Goal: Obtain resource: Download file/media

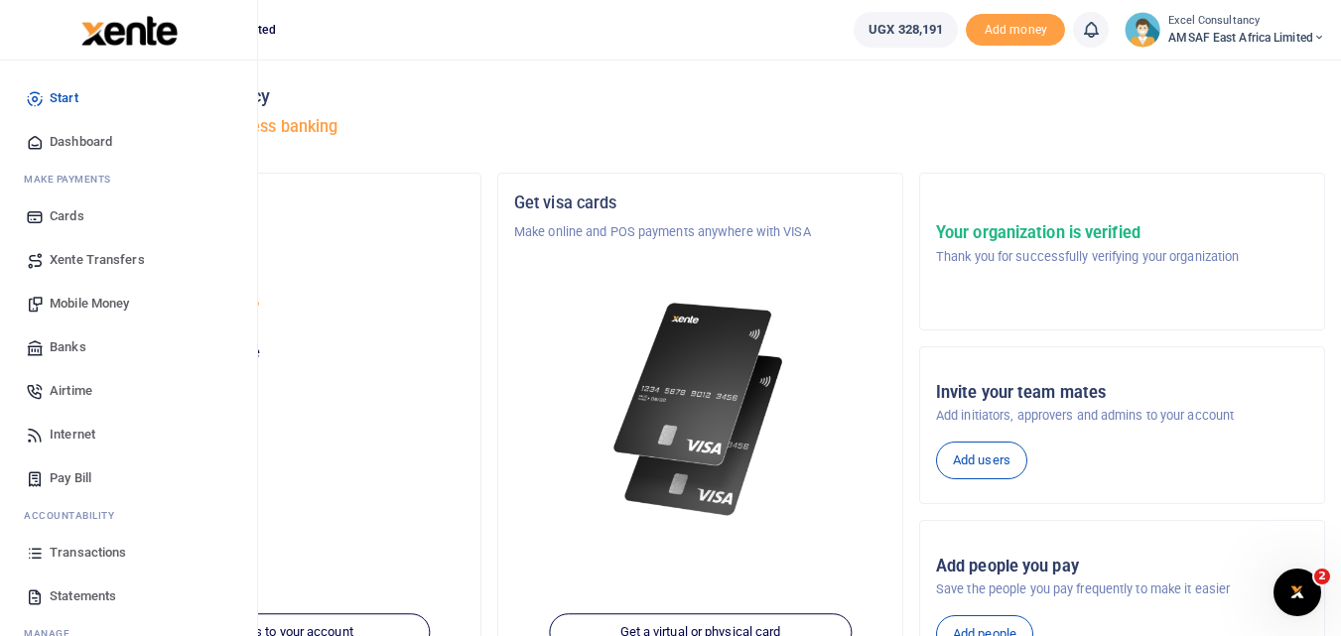
click at [86, 587] on span "Statements" at bounding box center [83, 597] width 67 height 20
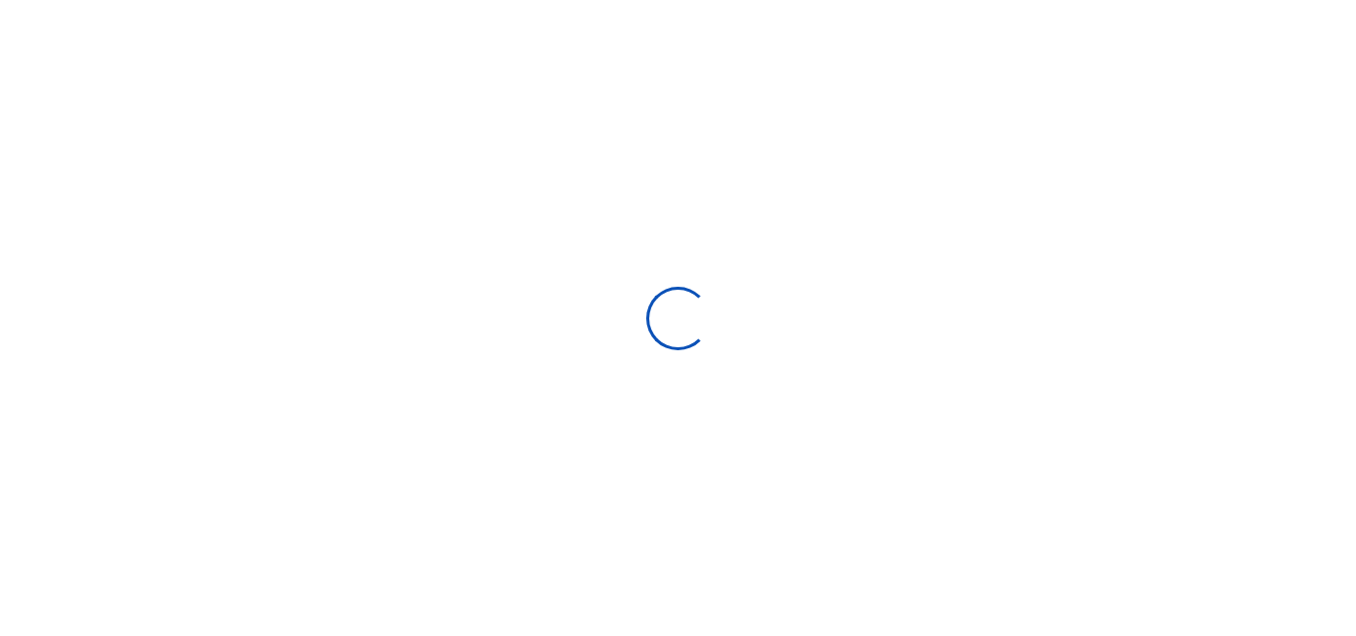
select select "ALL"
type input "[DATE] - [DATE]"
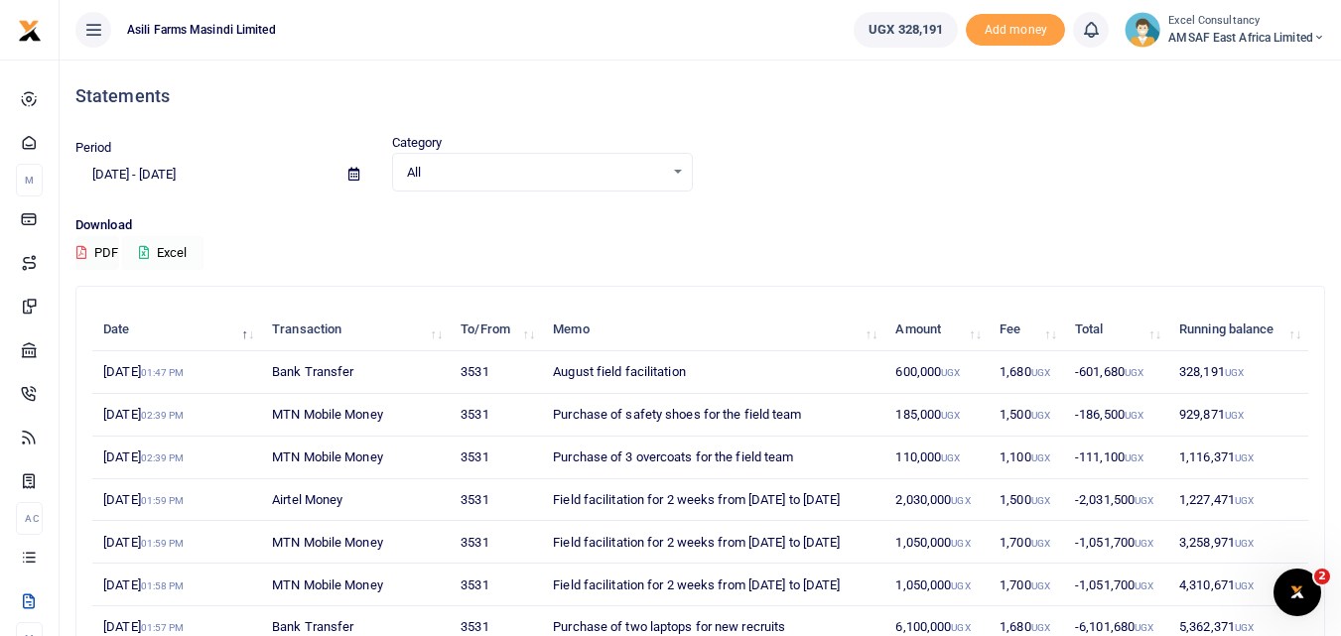
click at [176, 248] on button "Excel" at bounding box center [162, 253] width 81 height 34
click at [896, 198] on div "Period 08/03/2025 - 09/01/2025 Category All Select an option... All Credit Debi…" at bounding box center [701, 174] width 1266 height 82
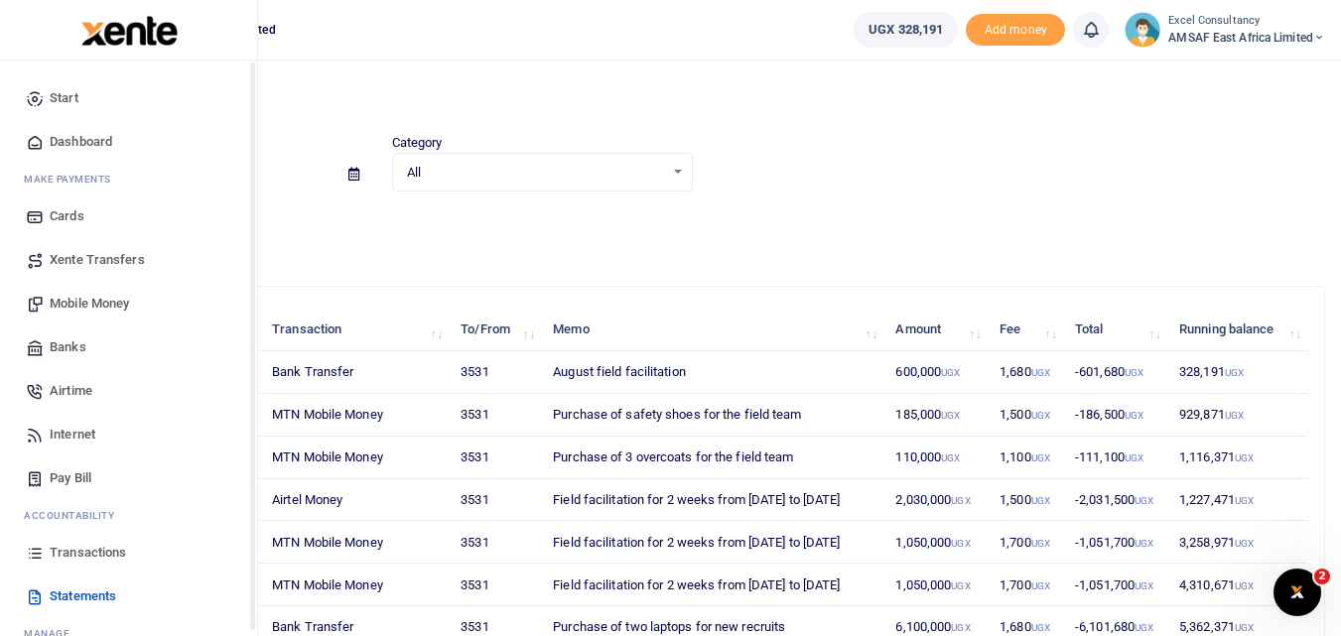
click at [77, 568] on link "Transactions" at bounding box center [128, 553] width 225 height 44
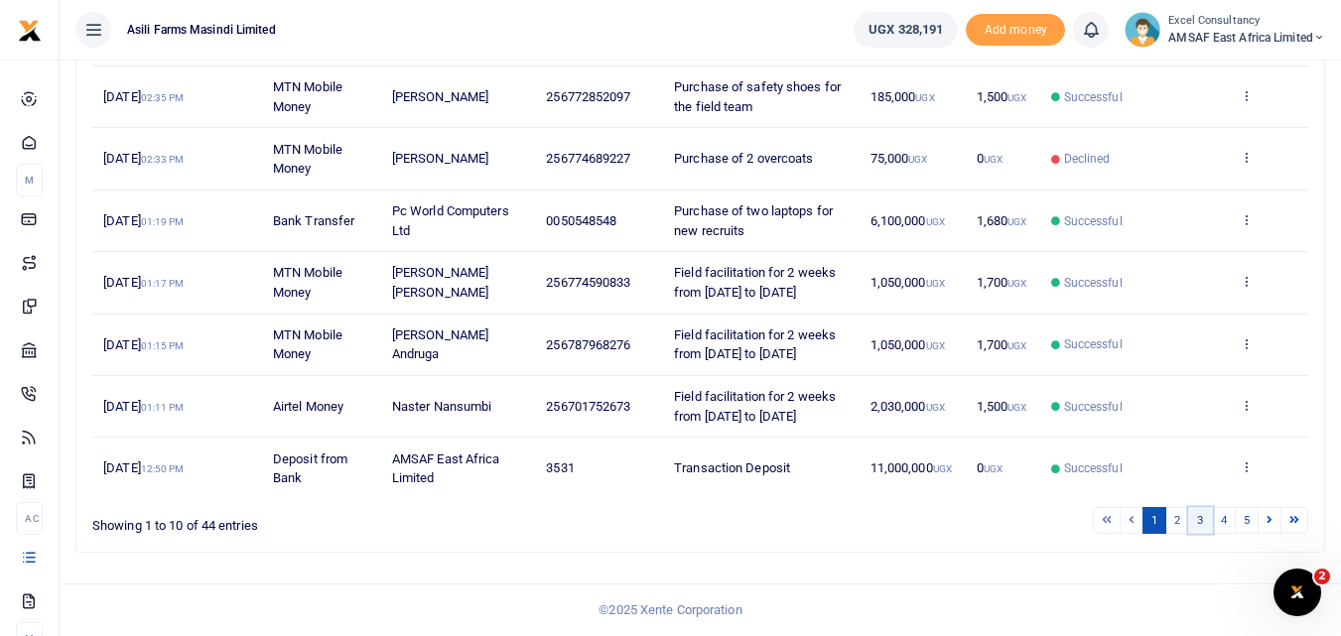
click at [1203, 530] on link "3" at bounding box center [1200, 520] width 24 height 27
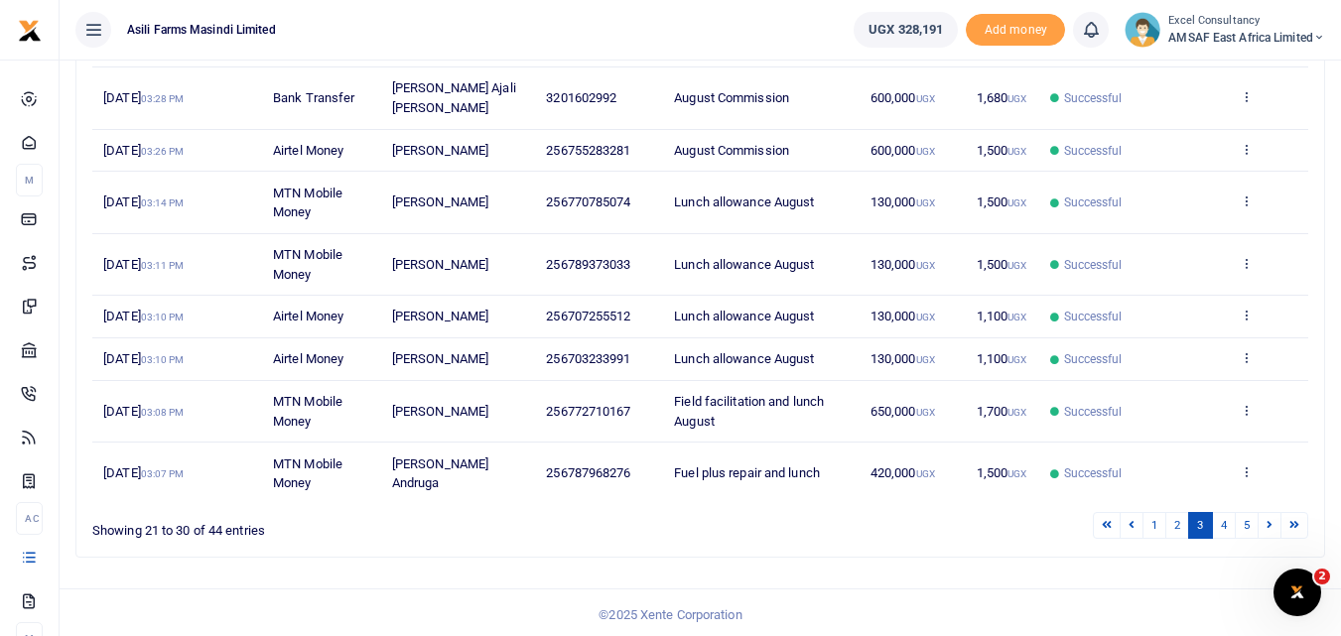
scroll to position [393, 0]
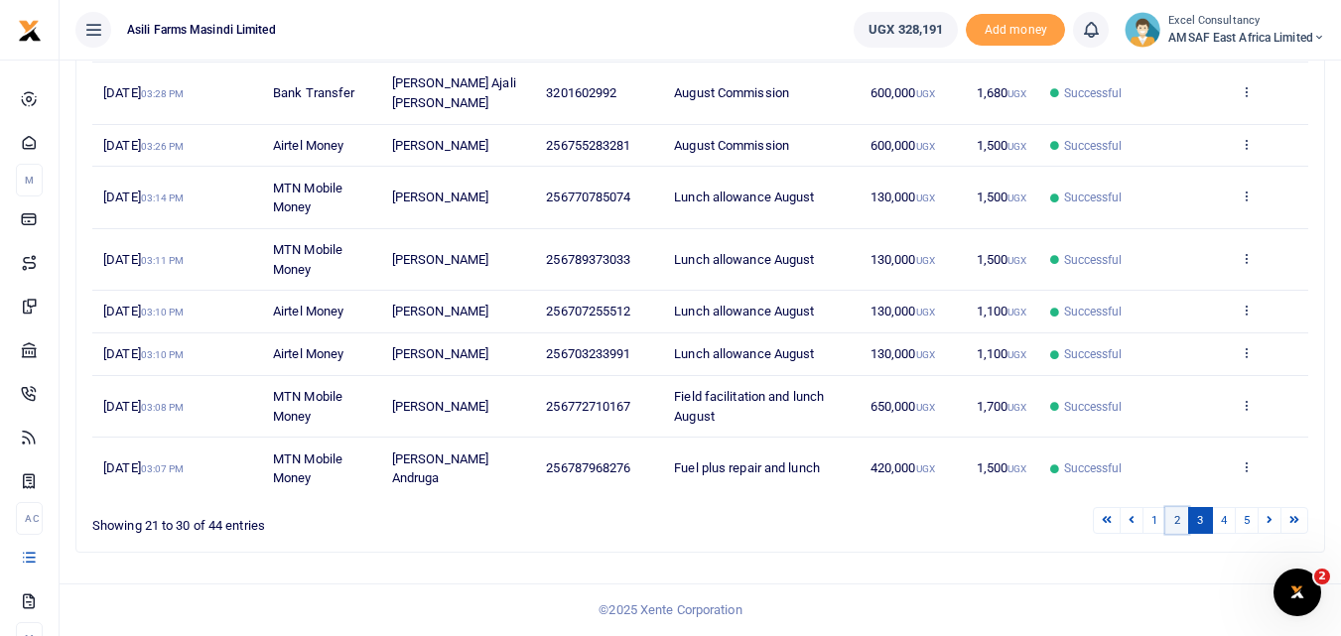
click at [1175, 523] on link "2" at bounding box center [1177, 520] width 24 height 27
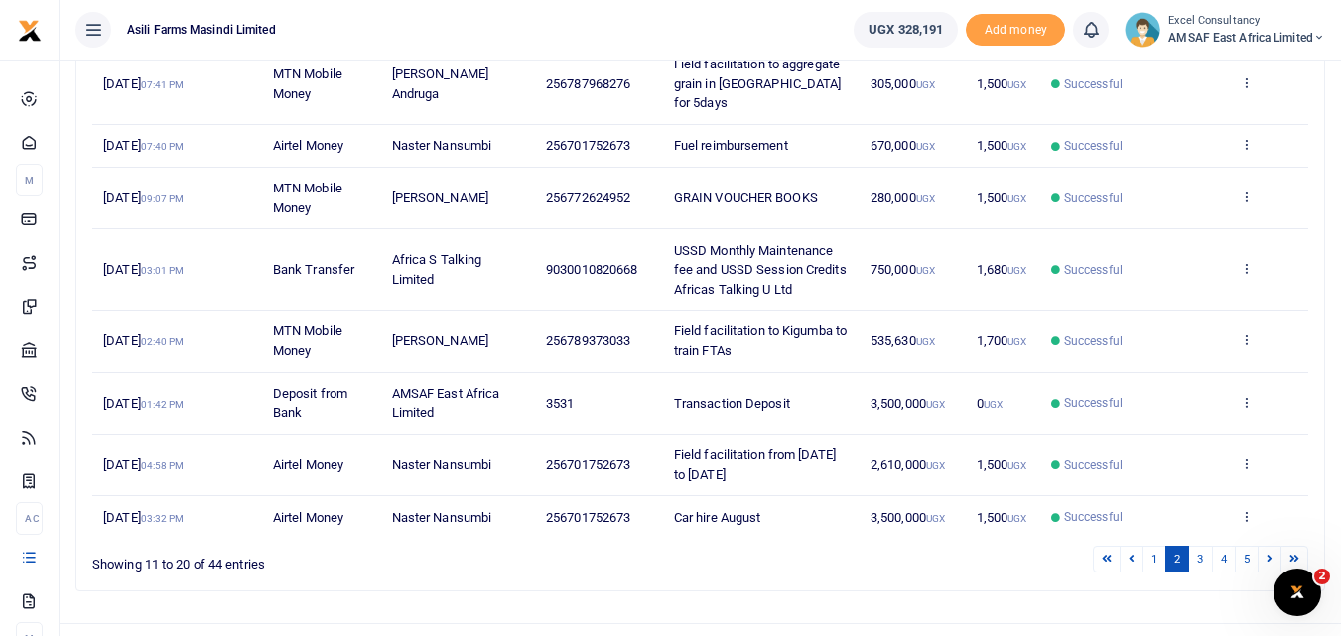
scroll to position [291, 0]
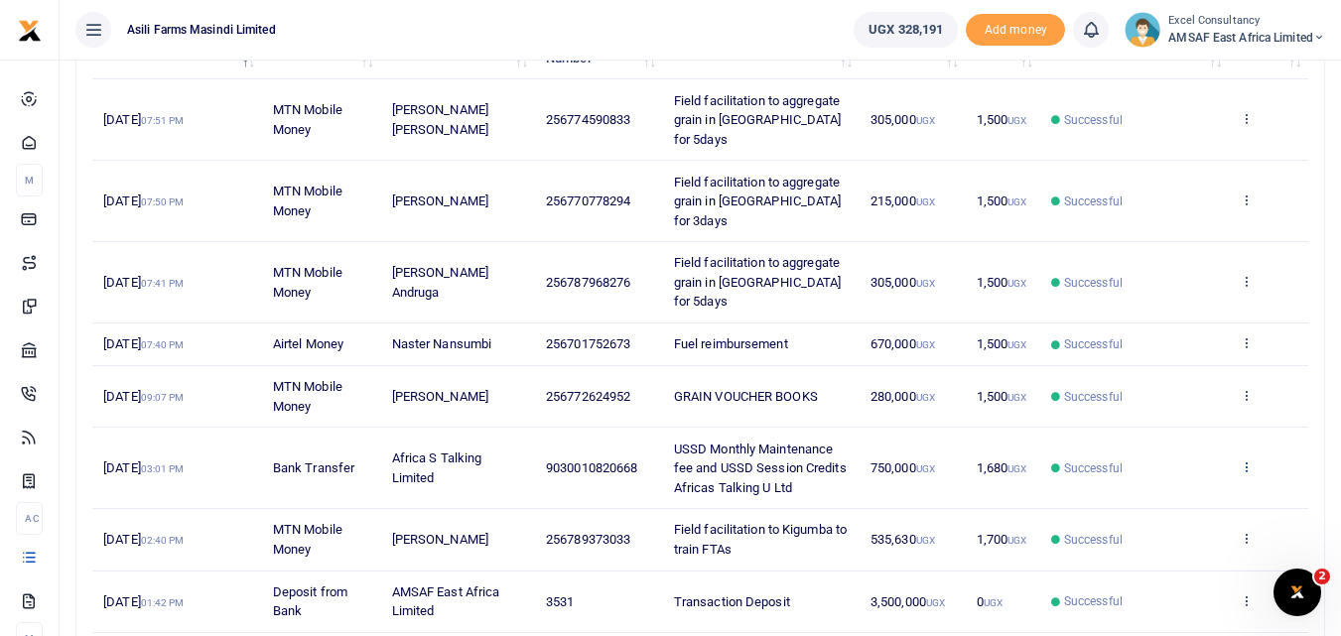
click at [1250, 460] on icon at bounding box center [1246, 467] width 13 height 14
click at [1190, 463] on link "View details" at bounding box center [1173, 462] width 157 height 28
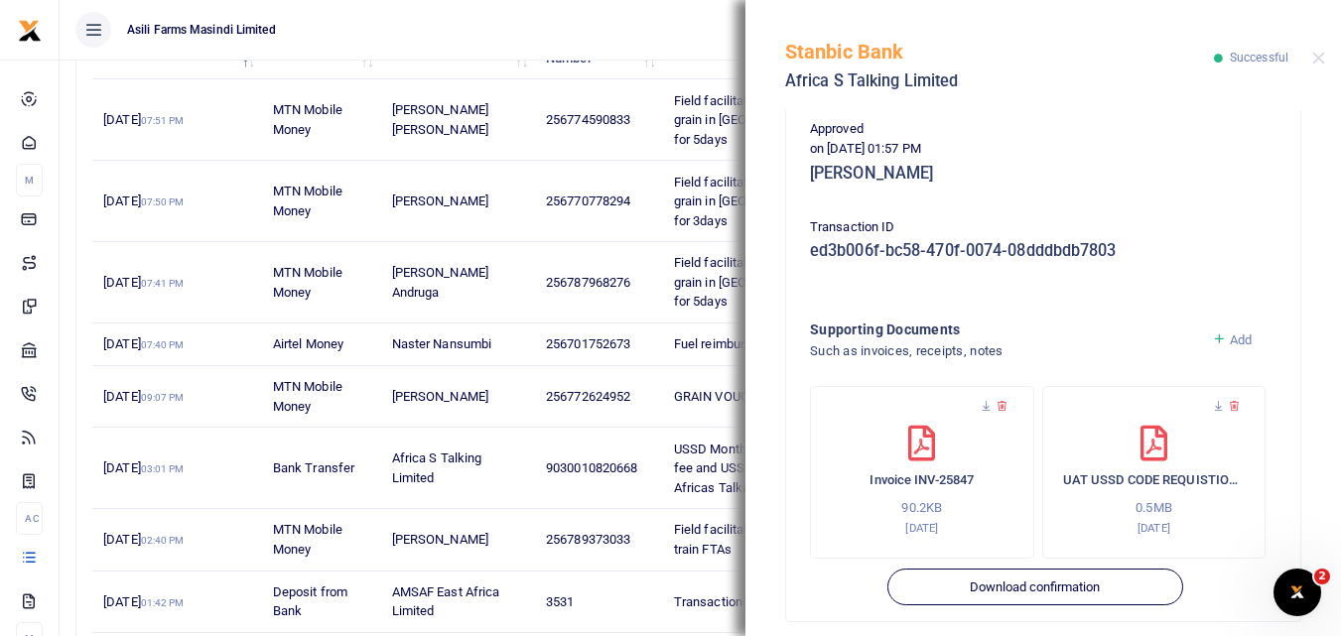
scroll to position [523, 0]
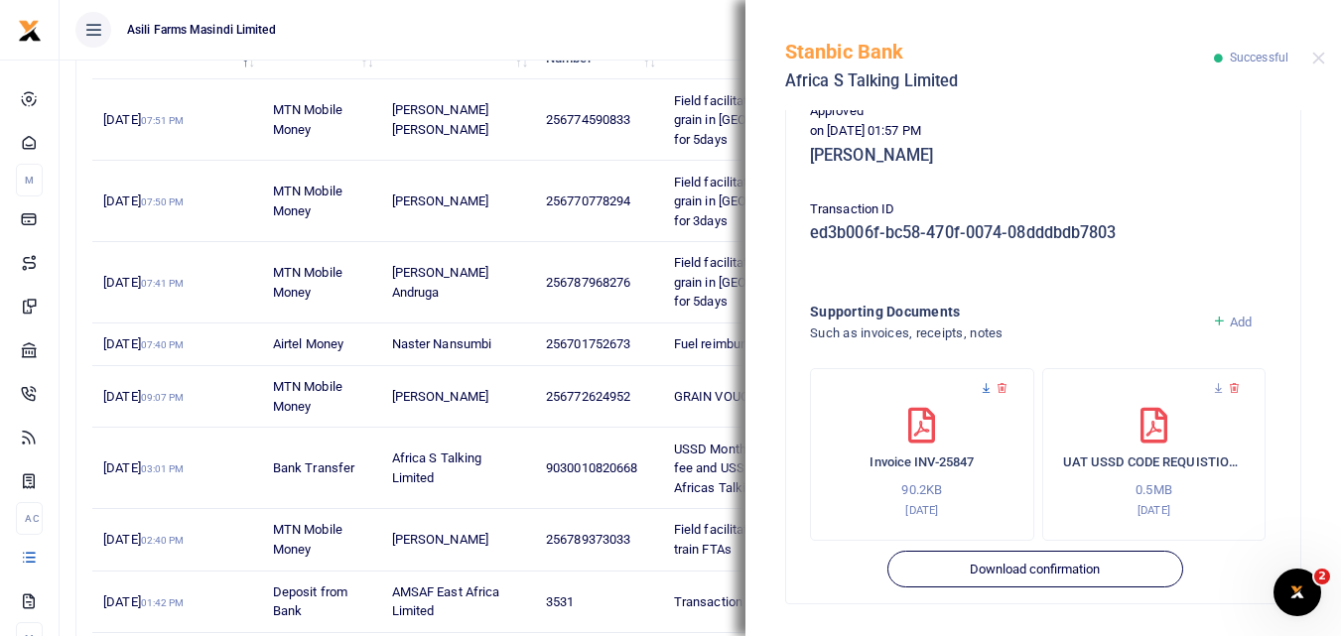
click at [983, 389] on icon at bounding box center [986, 388] width 13 height 13
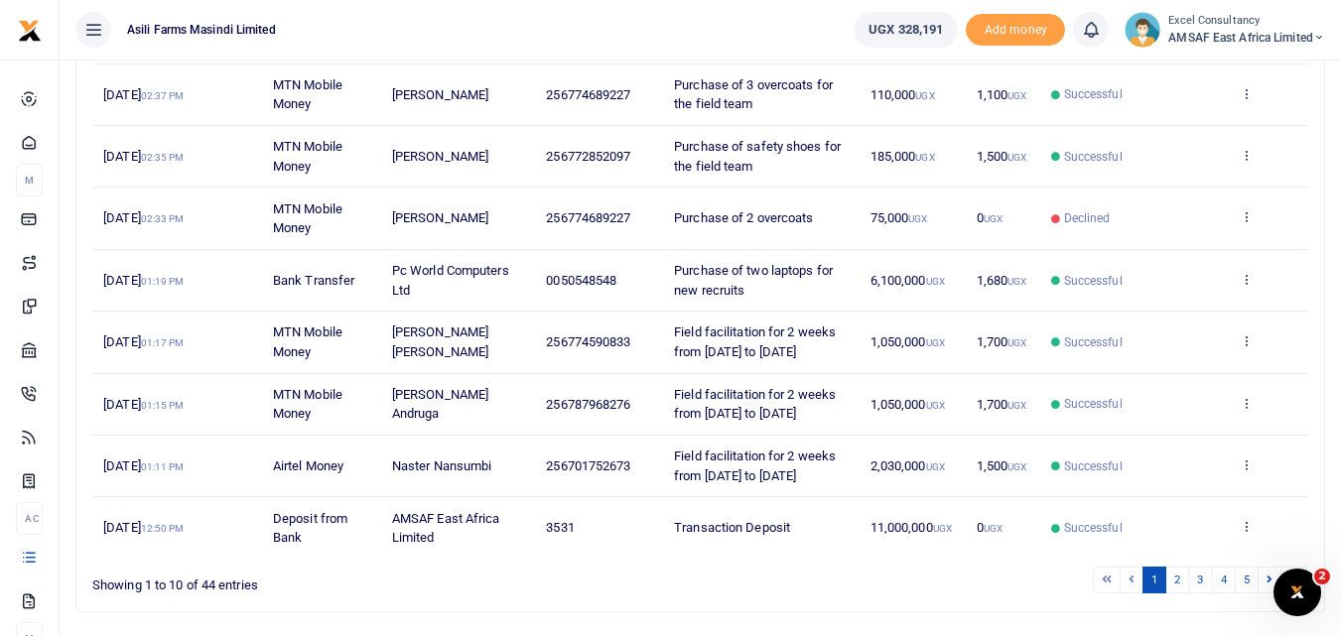
scroll to position [489, 0]
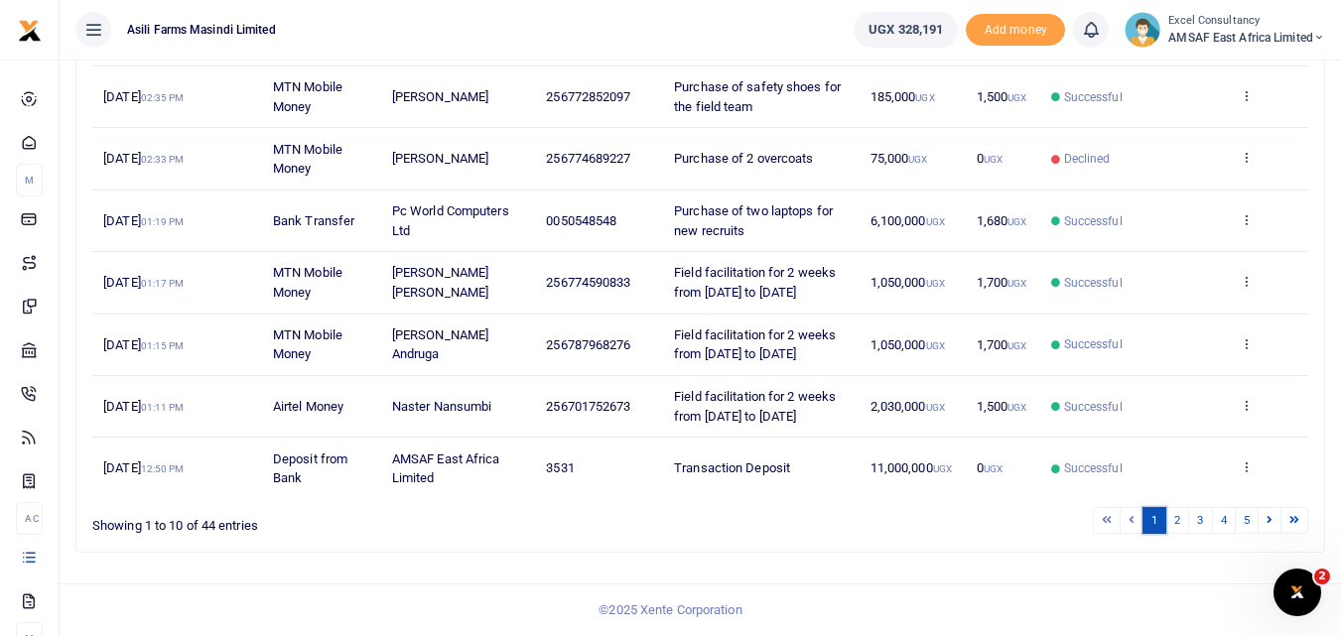
click at [1165, 522] on link "1" at bounding box center [1155, 520] width 24 height 27
click at [1168, 522] on link "2" at bounding box center [1177, 520] width 24 height 27
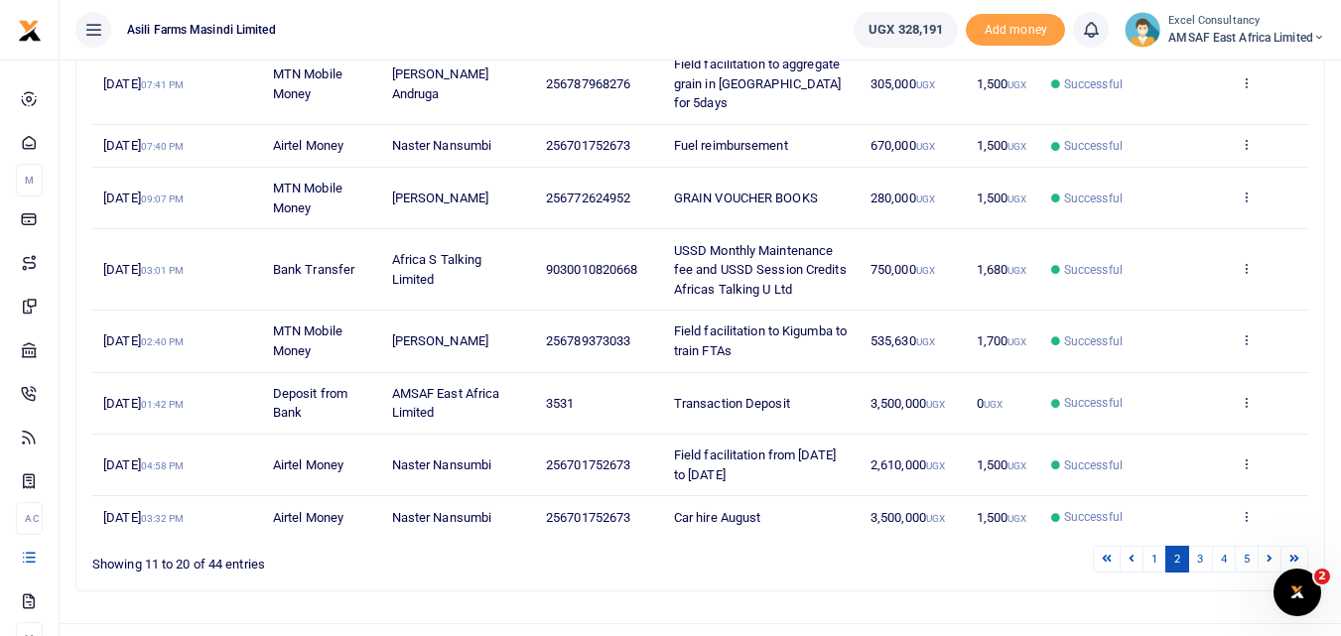
click at [1237, 168] on td "View details Send again" at bounding box center [1268, 199] width 79 height 62
click at [1246, 190] on icon at bounding box center [1246, 197] width 13 height 14
click at [1213, 191] on link "View details" at bounding box center [1173, 192] width 157 height 28
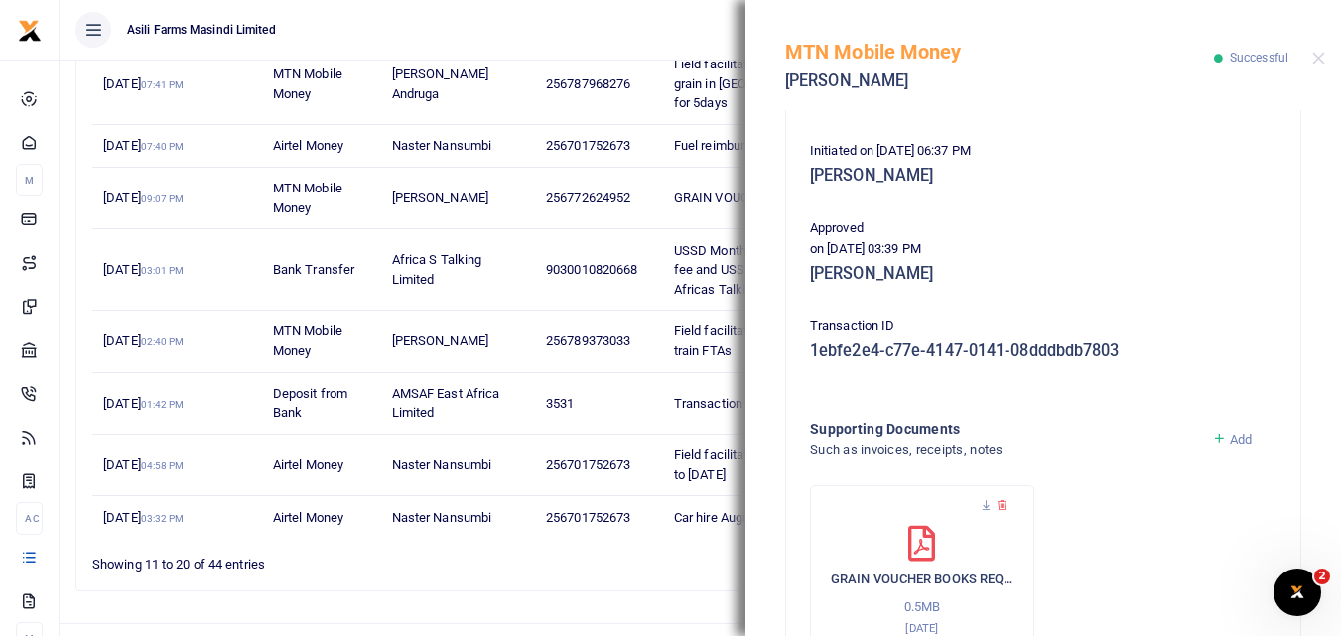
scroll to position [397, 0]
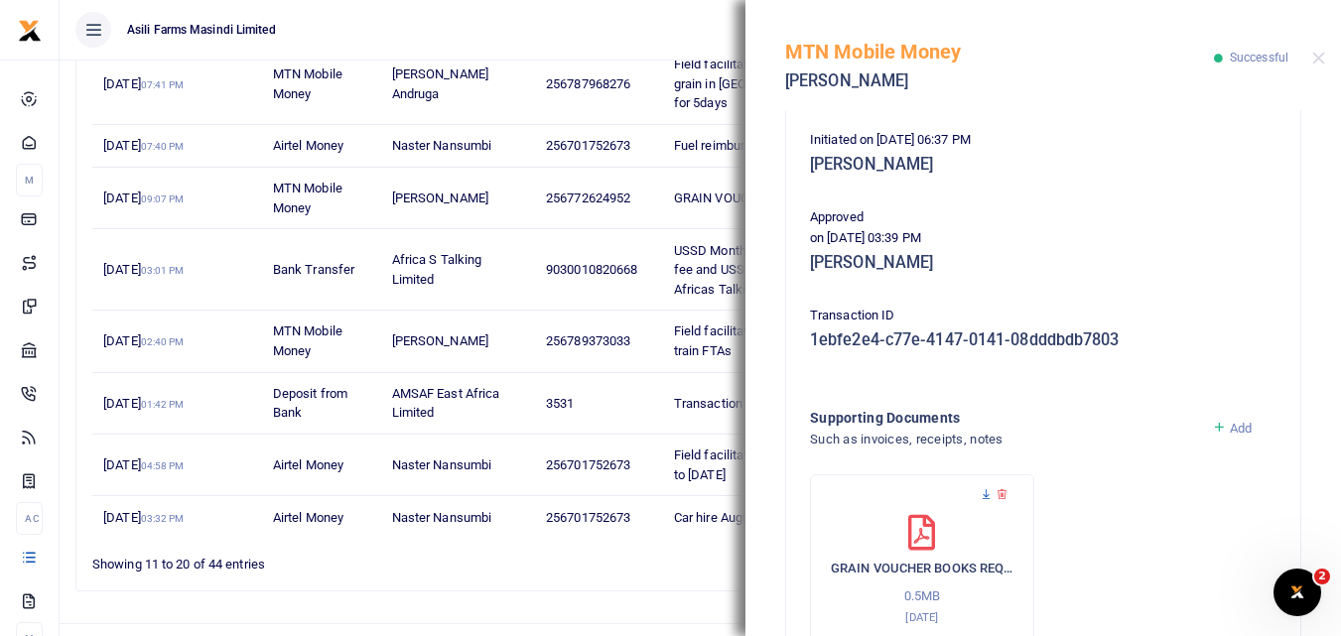
click at [990, 494] on icon at bounding box center [986, 494] width 13 height 13
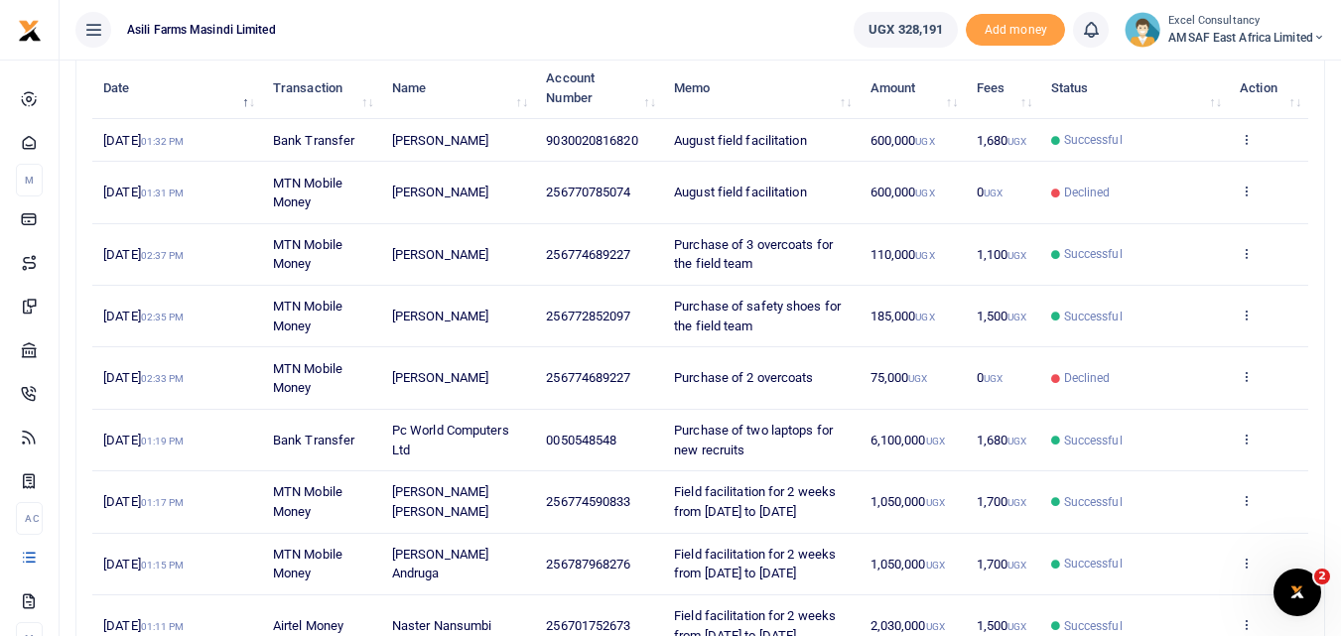
scroll to position [489, 0]
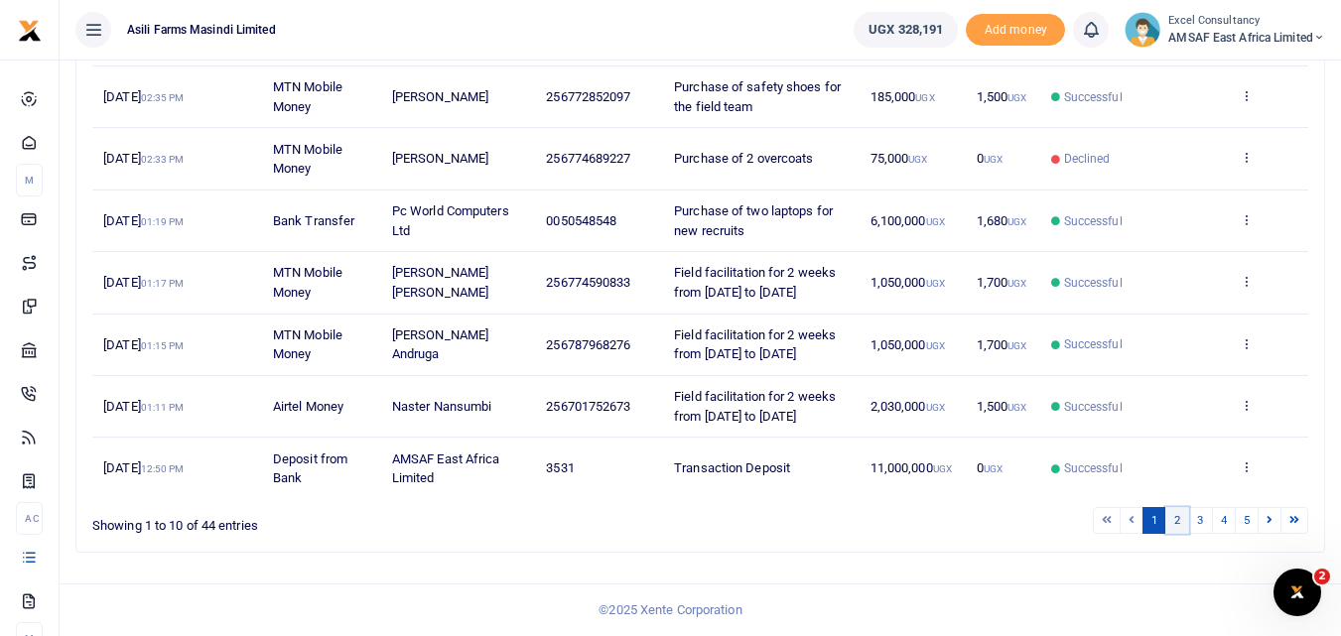
click at [1180, 521] on link "2" at bounding box center [1177, 520] width 24 height 27
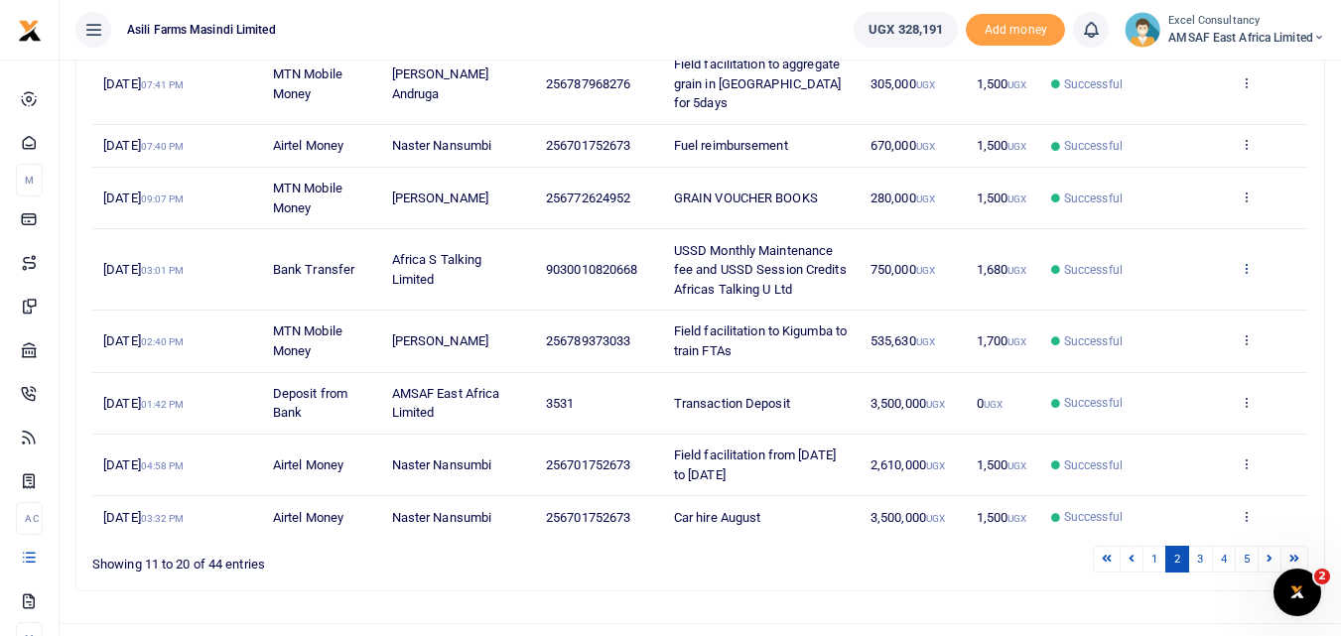
click at [1246, 261] on icon at bounding box center [1246, 268] width 13 height 14
click at [1217, 268] on link "View details" at bounding box center [1173, 263] width 157 height 28
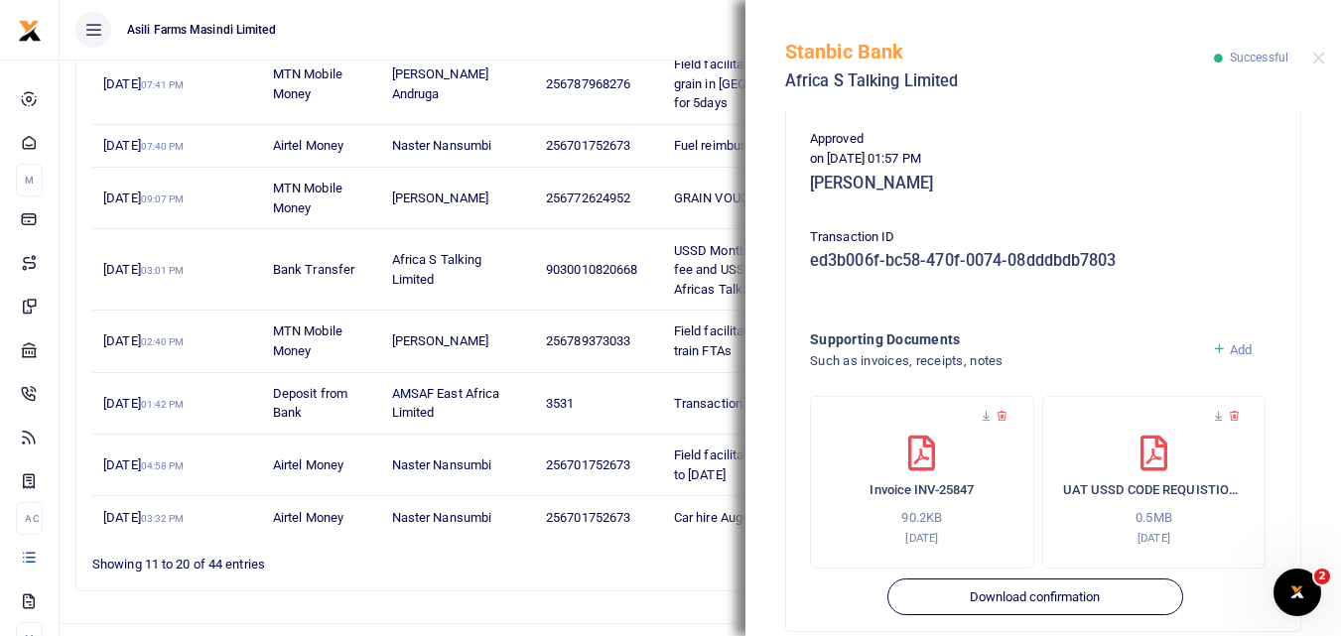
scroll to position [496, 0]
click at [1212, 412] on icon at bounding box center [1218, 415] width 13 height 13
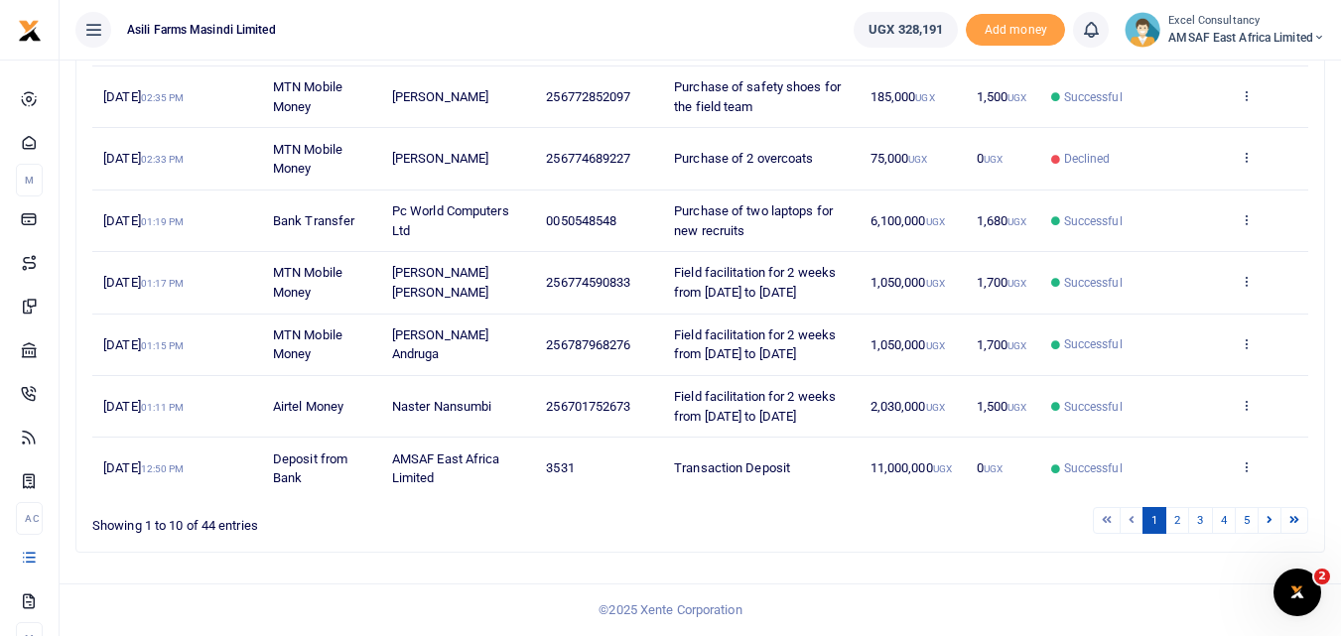
scroll to position [489, 0]
click at [1253, 212] on icon at bounding box center [1246, 219] width 13 height 14
click at [1176, 239] on link "View details" at bounding box center [1173, 253] width 157 height 28
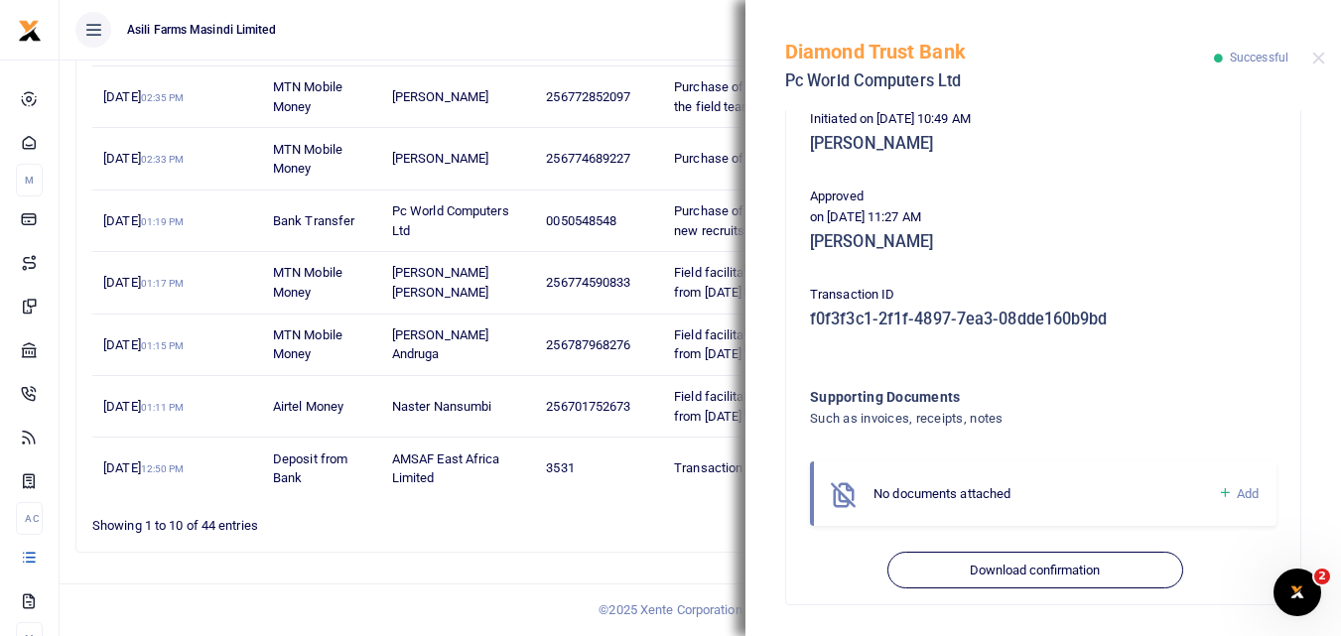
scroll to position [419, 0]
click at [1321, 56] on button "Close" at bounding box center [1318, 58] width 13 height 13
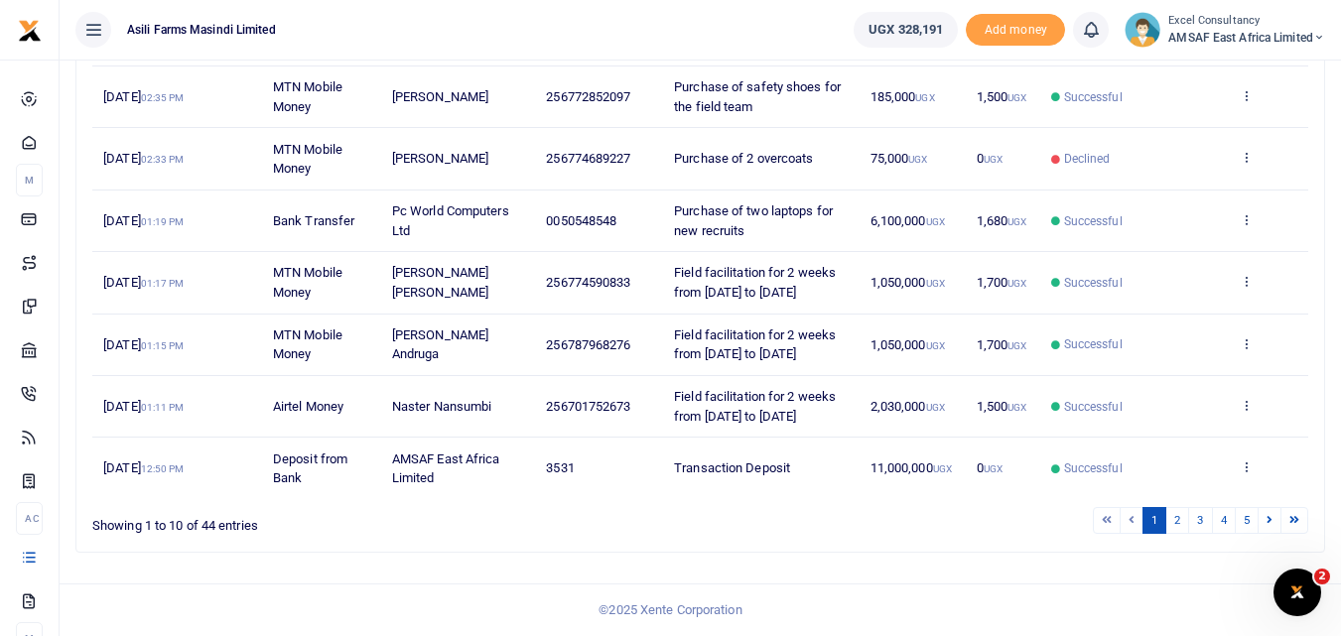
click at [1242, 148] on td "View details Send again" at bounding box center [1268, 159] width 79 height 62
click at [1247, 150] on icon at bounding box center [1246, 157] width 13 height 14
click at [1190, 179] on link "View details" at bounding box center [1173, 191] width 157 height 28
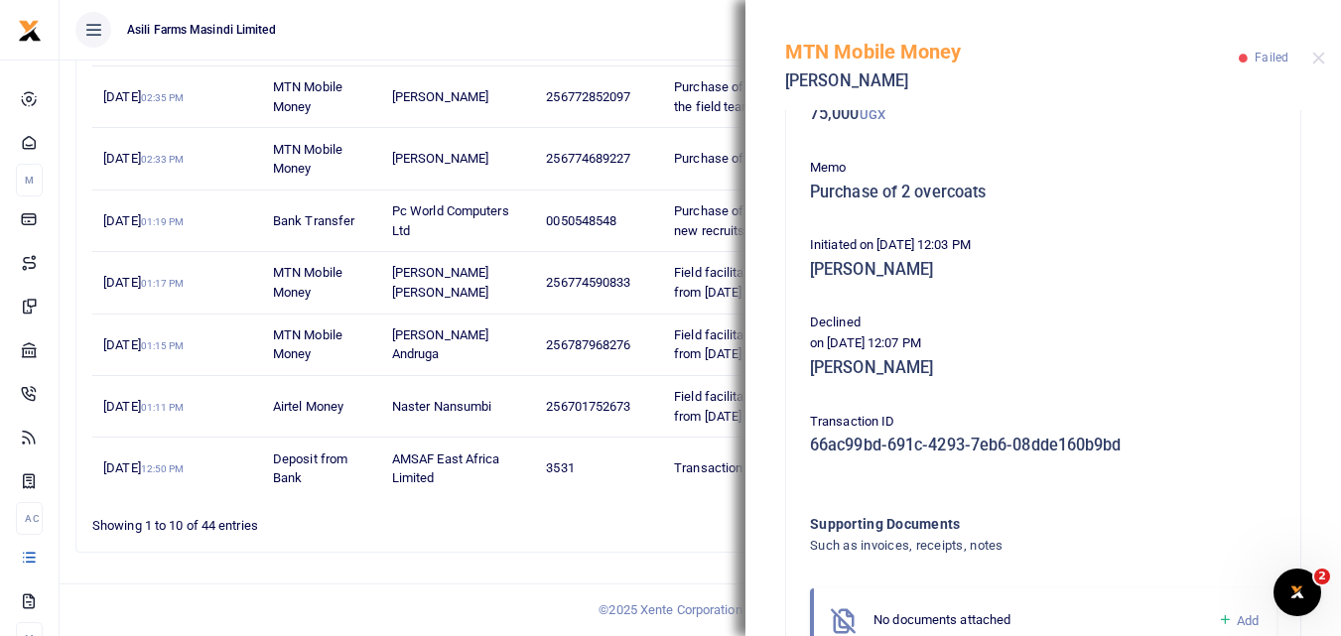
scroll to position [0, 0]
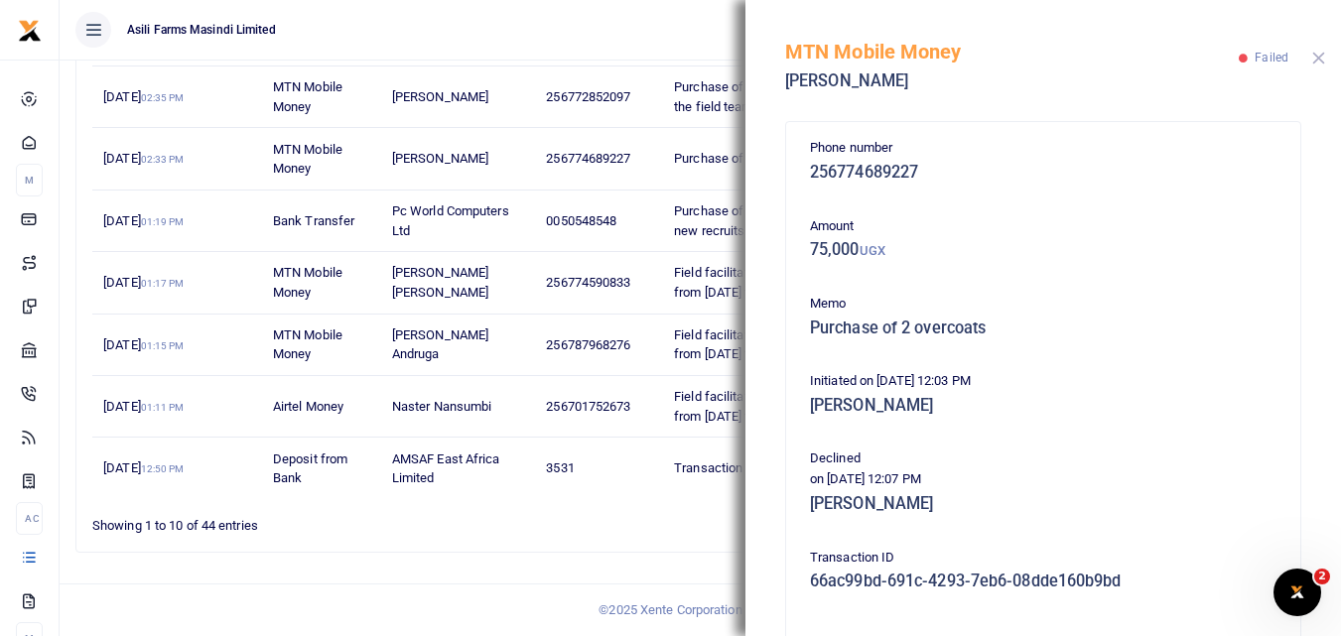
click at [1322, 64] on button "Close" at bounding box center [1318, 58] width 13 height 13
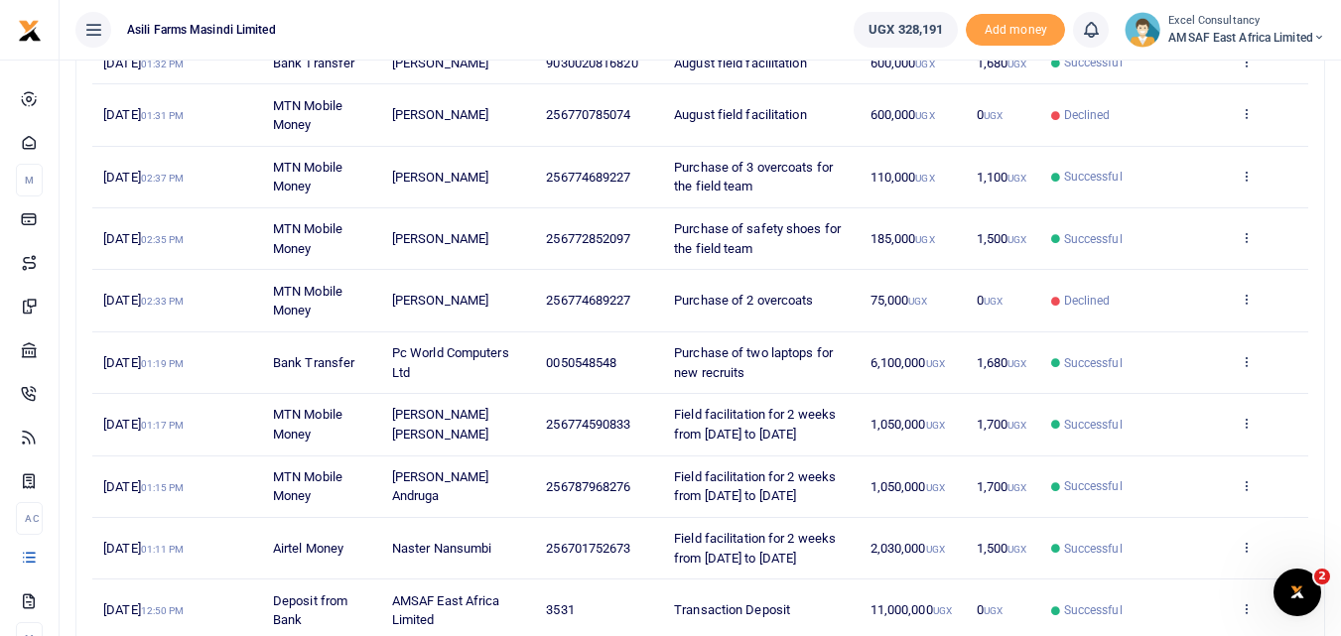
scroll to position [291, 0]
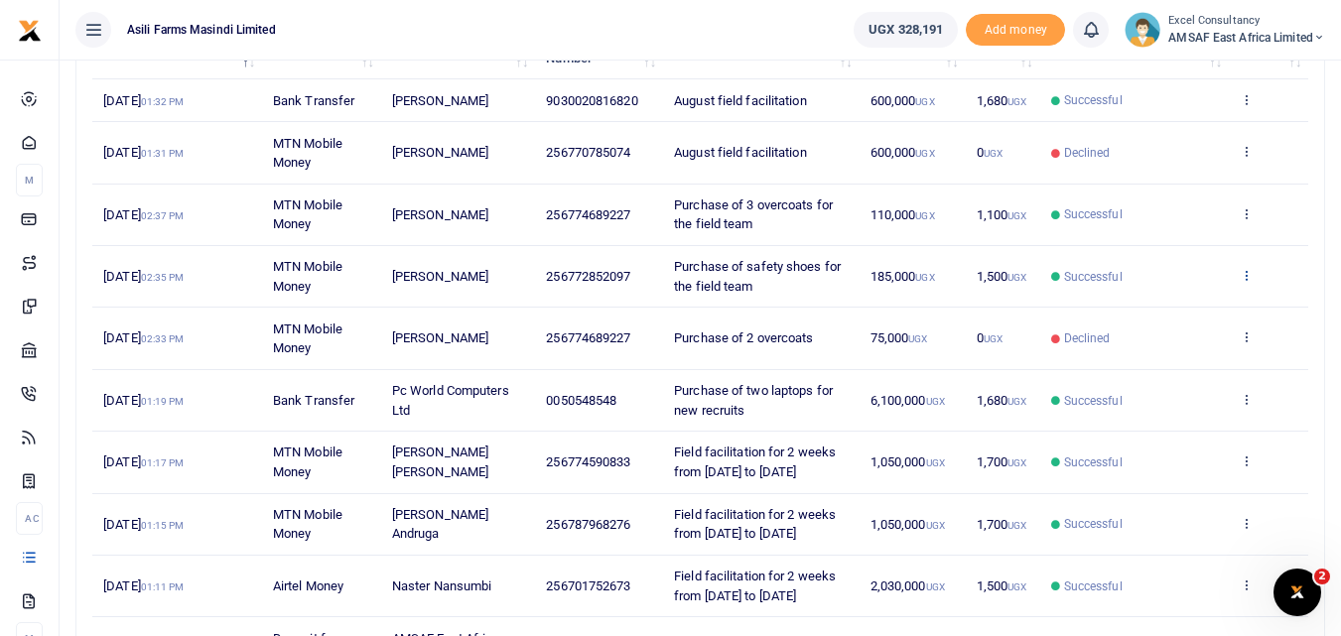
click at [1249, 273] on icon at bounding box center [1246, 275] width 13 height 14
click at [1198, 298] on link "View details" at bounding box center [1173, 309] width 157 height 28
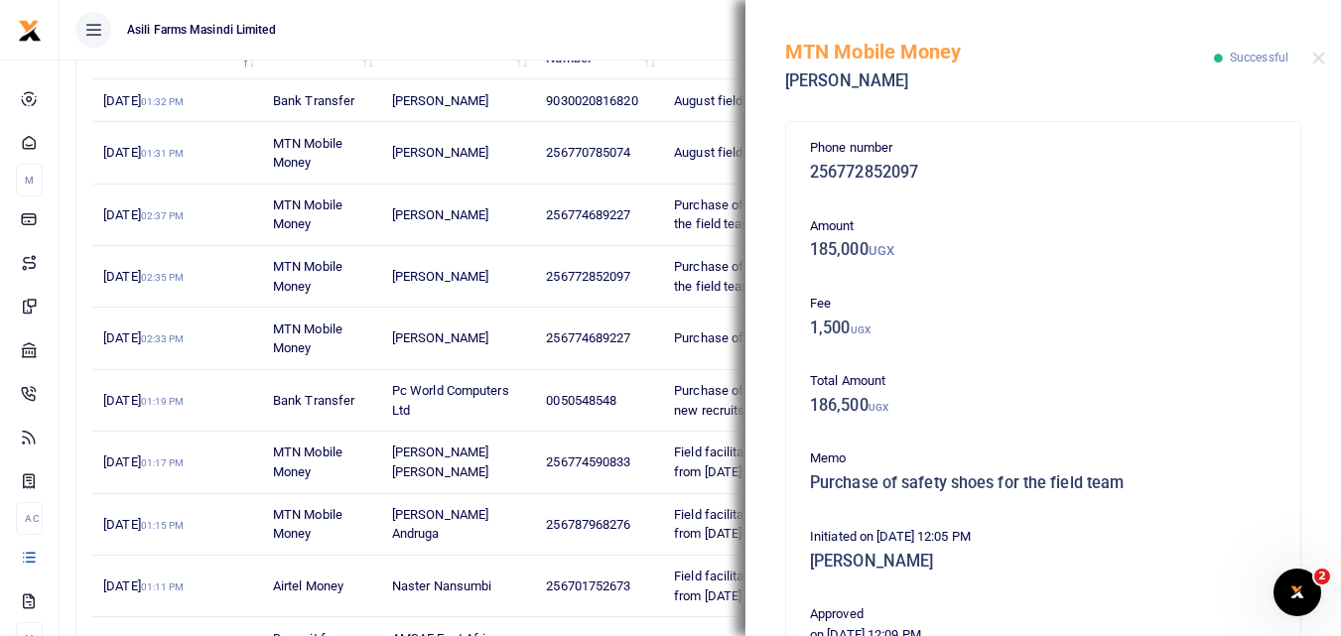
scroll to position [419, 0]
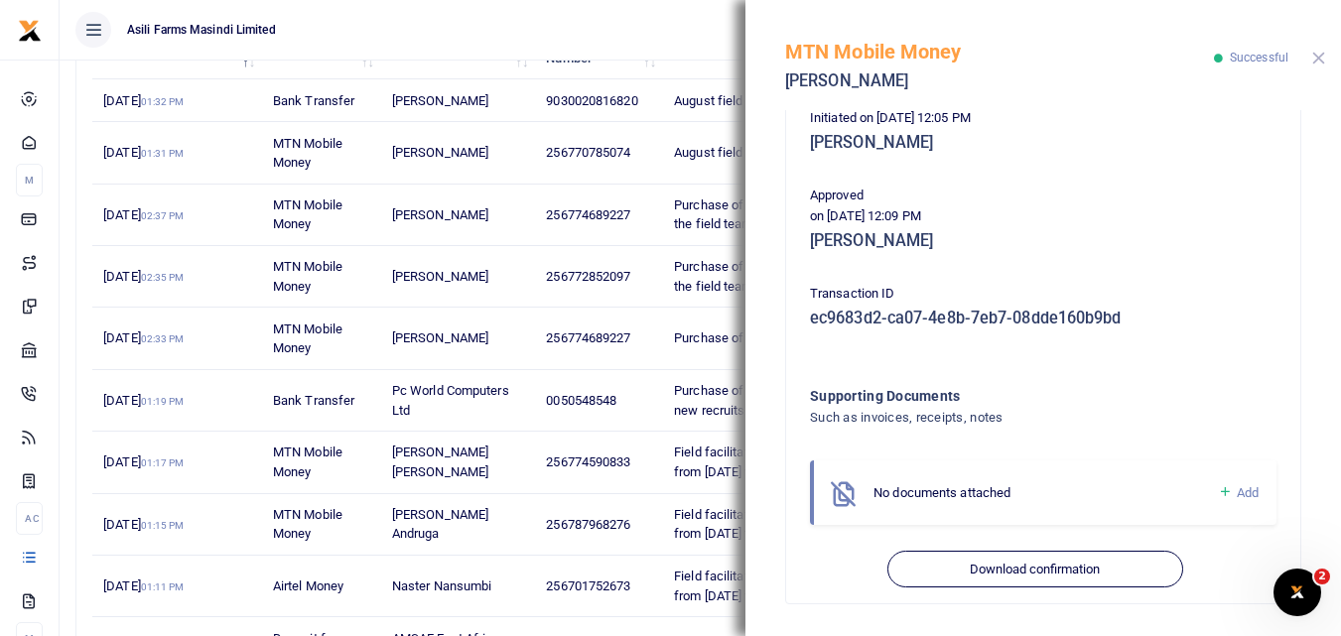
click at [1322, 53] on button "Close" at bounding box center [1318, 58] width 13 height 13
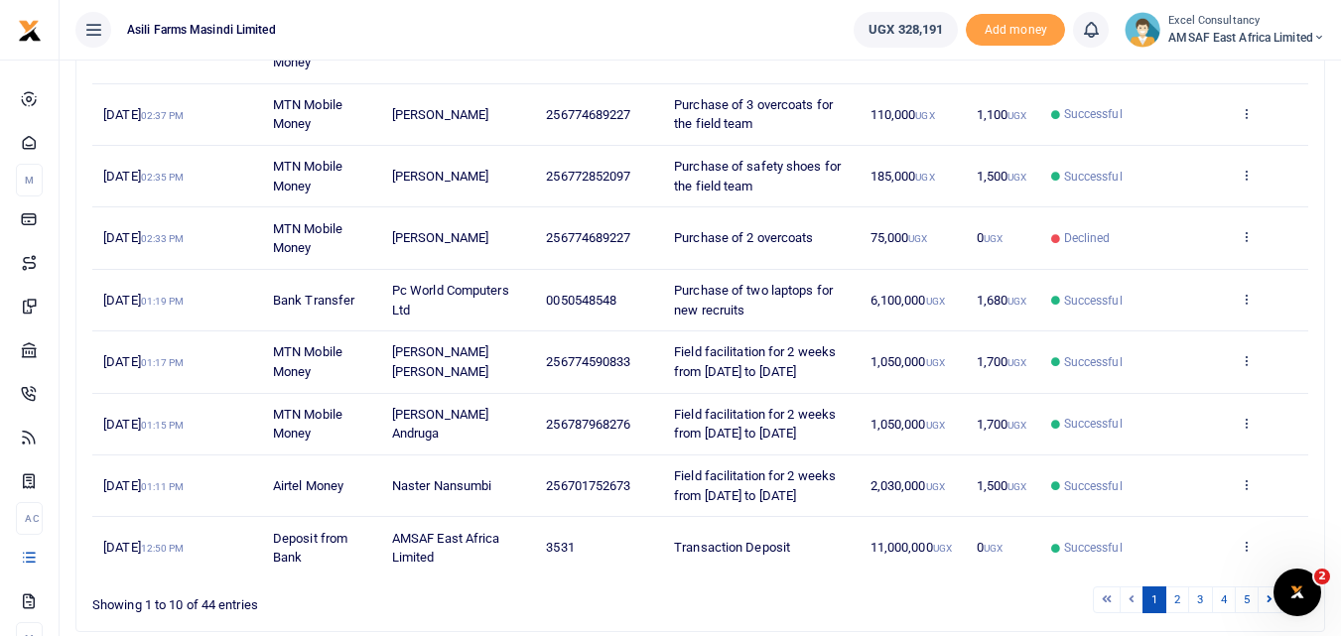
scroll to position [390, 0]
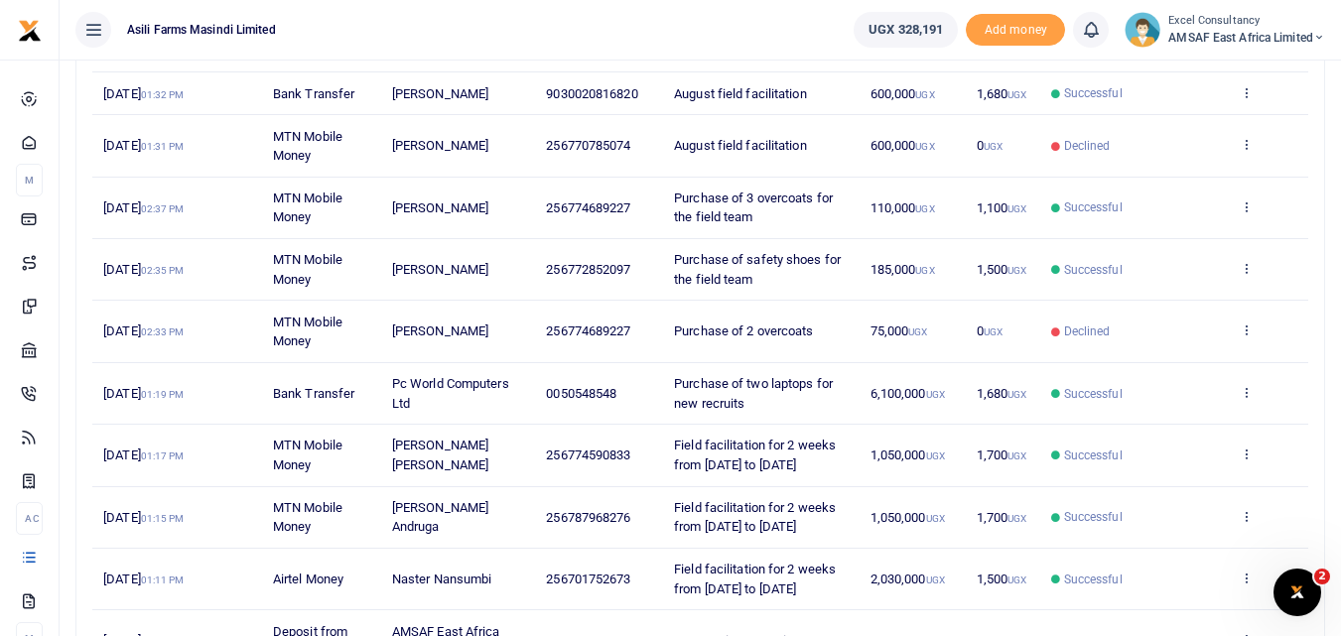
scroll to position [489, 0]
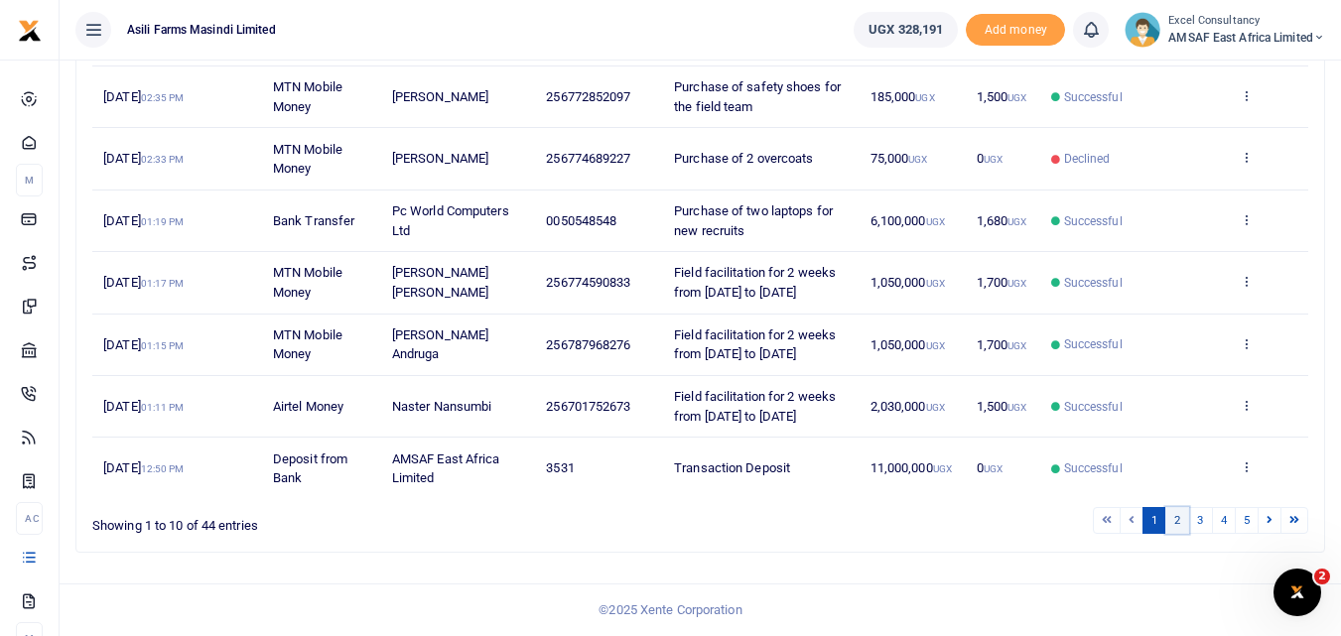
click at [1173, 520] on link "2" at bounding box center [1177, 520] width 24 height 27
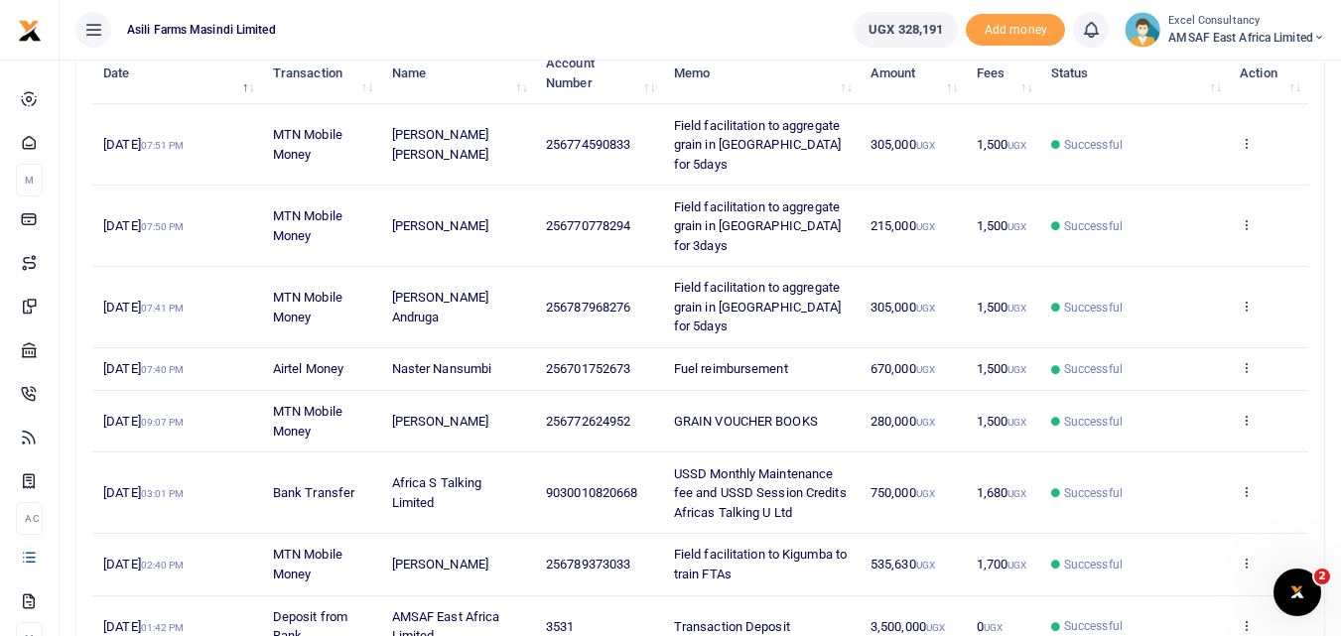
scroll to position [298, 0]
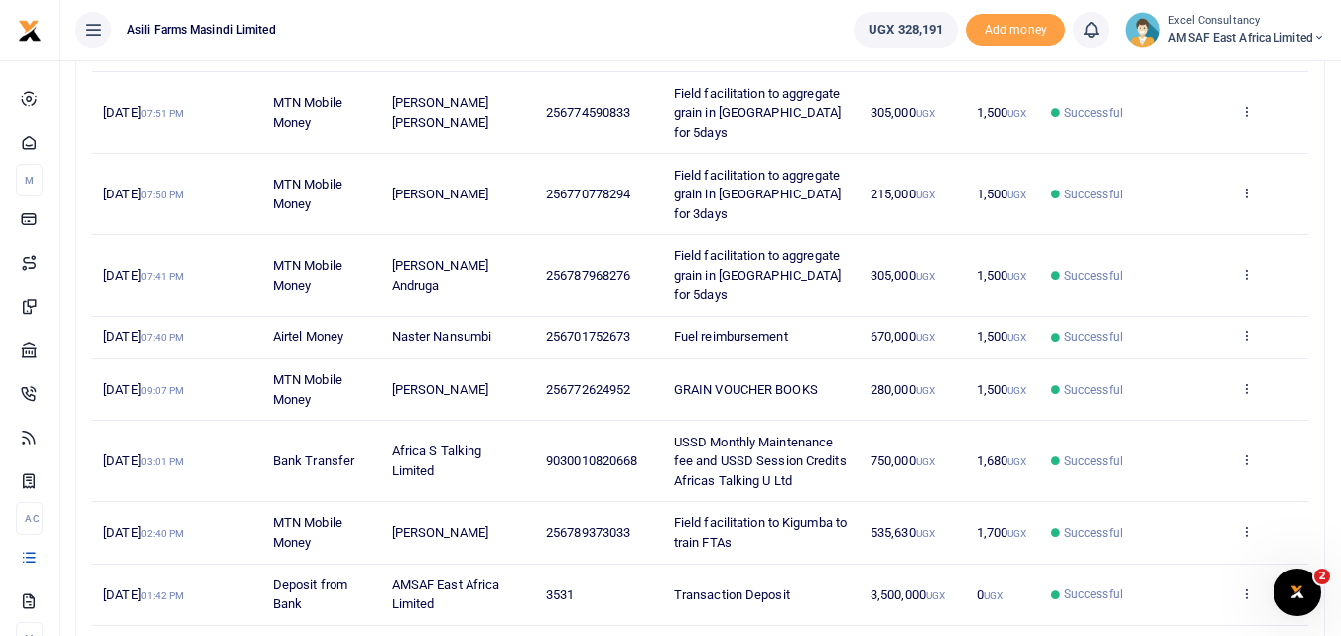
click at [1254, 421] on td "View details Send again" at bounding box center [1268, 461] width 79 height 81
click at [1247, 453] on icon at bounding box center [1246, 460] width 13 height 14
click at [1218, 448] on link "View details" at bounding box center [1173, 455] width 157 height 28
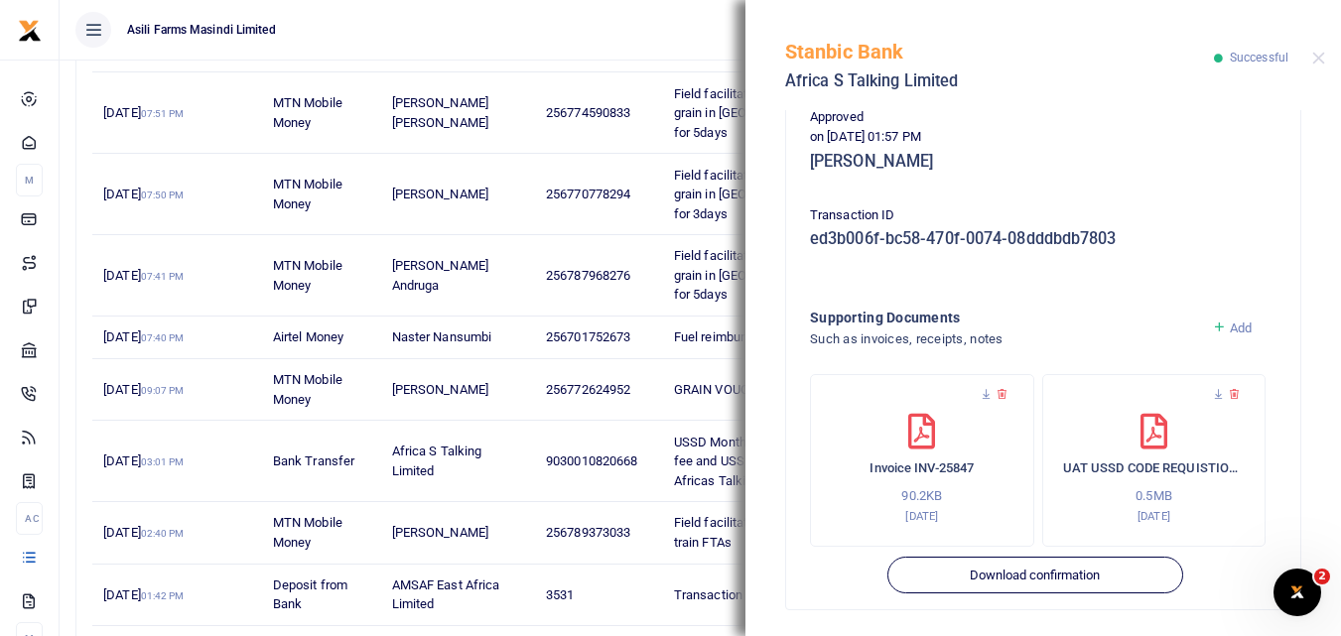
scroll to position [523, 0]
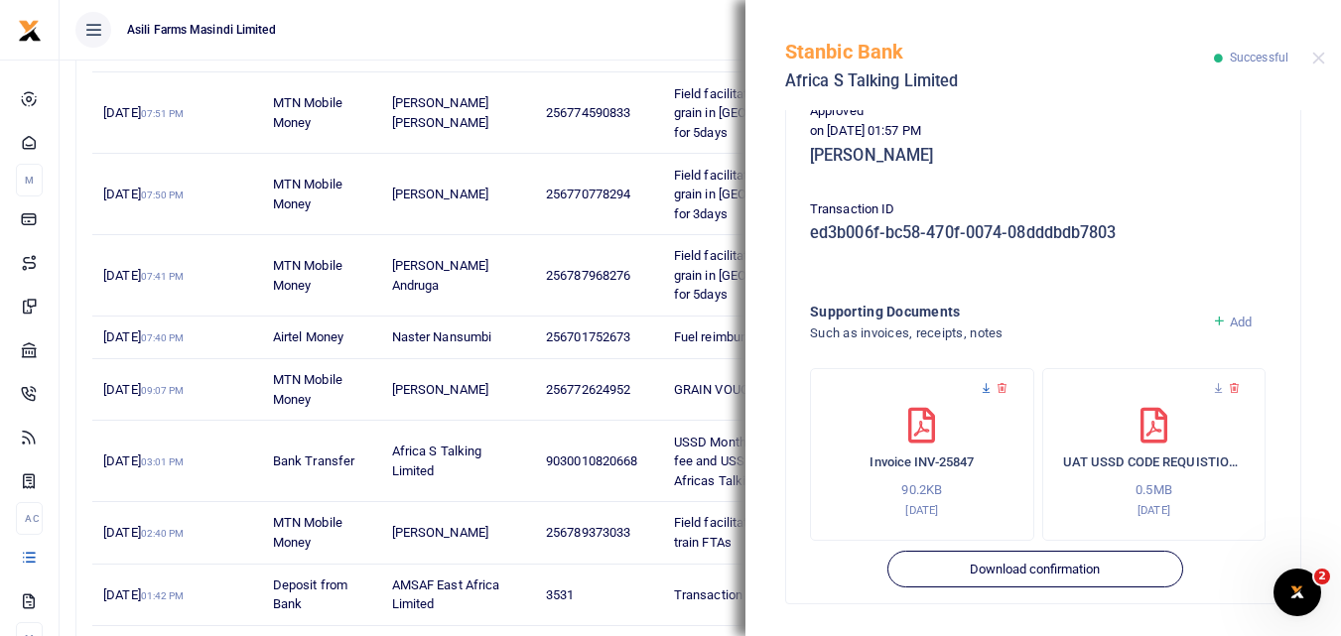
click at [992, 384] on icon at bounding box center [986, 388] width 13 height 13
